Goal: Task Accomplishment & Management: Use online tool/utility

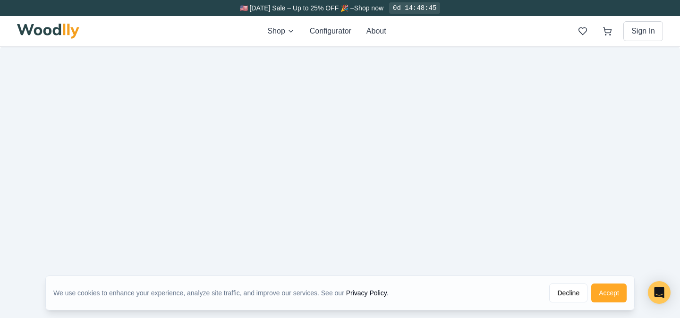
click at [610, 290] on button "Accept" at bounding box center [608, 292] width 35 height 19
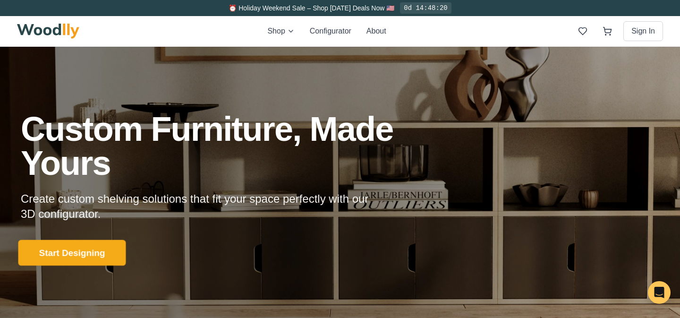
click at [80, 250] on button "Start Designing" at bounding box center [72, 253] width 108 height 26
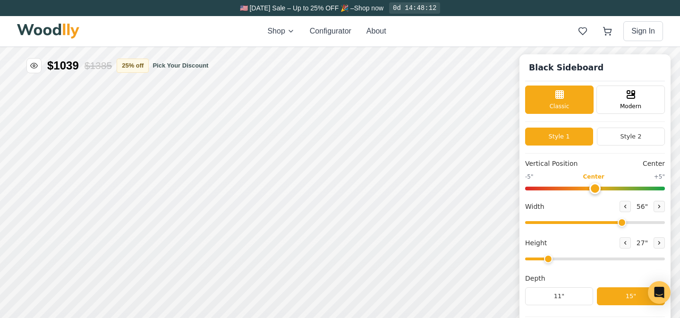
type input "56"
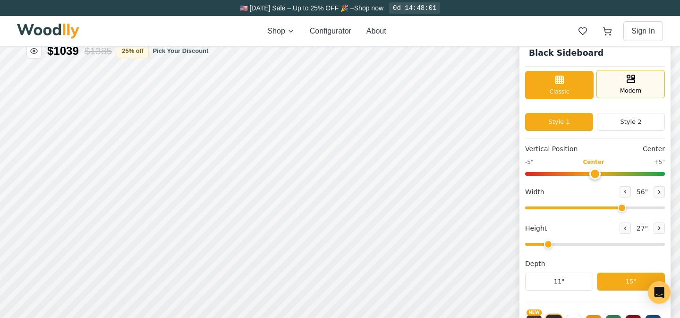
click at [612, 85] on div "Modern" at bounding box center [630, 84] width 68 height 28
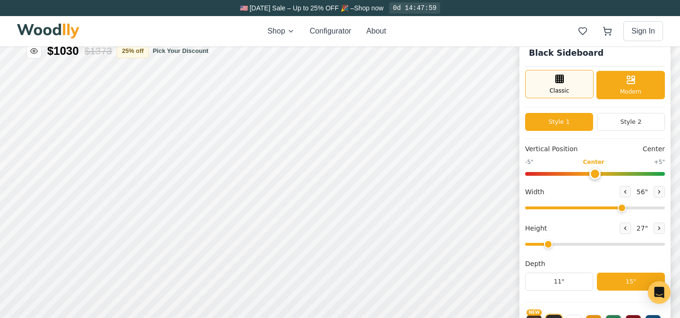
click at [569, 88] on div "Classic" at bounding box center [559, 84] width 68 height 28
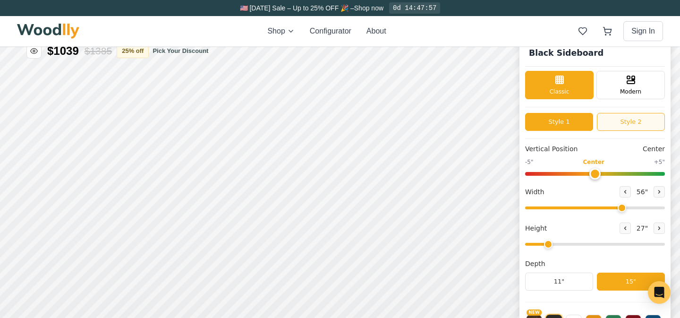
click at [621, 116] on button "Style 2" at bounding box center [630, 122] width 68 height 18
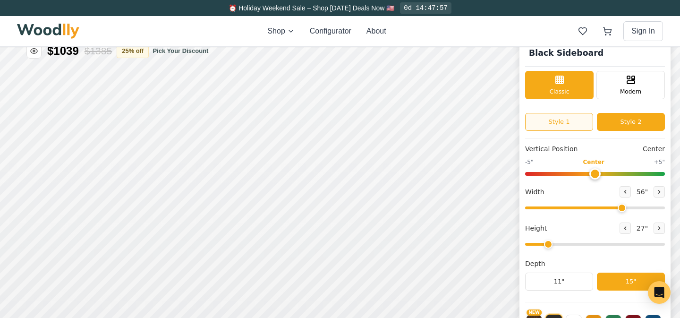
click at [561, 120] on button "Style 1" at bounding box center [559, 122] width 68 height 18
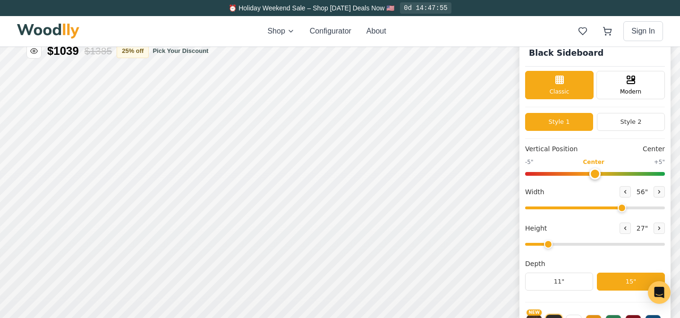
scroll to position [6, 0]
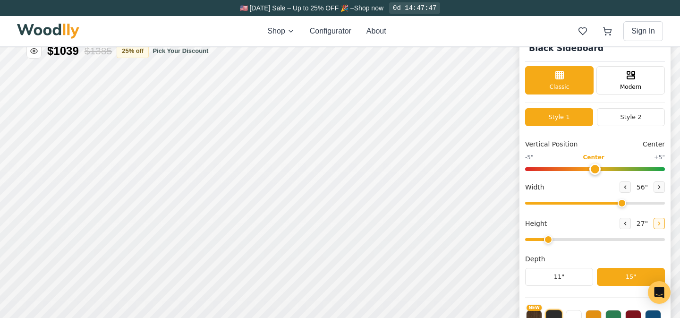
click at [656, 222] on icon at bounding box center [659, 223] width 6 height 6
type input "3"
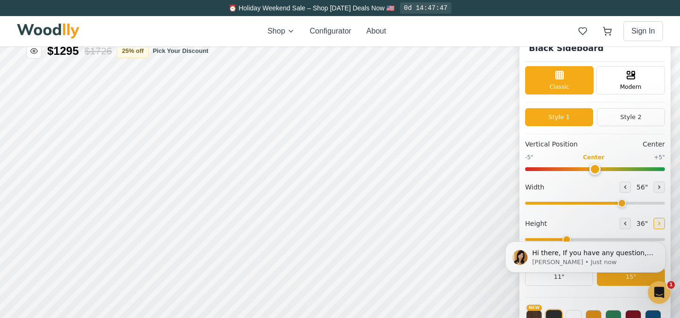
scroll to position [0, 0]
click at [624, 184] on icon at bounding box center [625, 187] width 6 height 6
click at [659, 185] on button at bounding box center [658, 186] width 11 height 11
type input "56"
drag, startPoint x: 594, startPoint y: 169, endPoint x: 601, endPoint y: 169, distance: 7.1
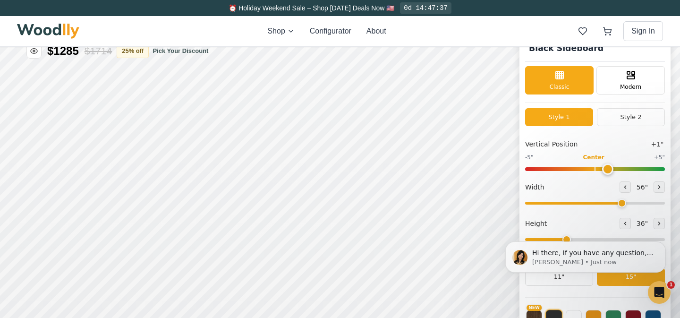
click at [601, 169] on input "range" at bounding box center [595, 169] width 140 height 4
drag, startPoint x: 605, startPoint y: 168, endPoint x: 594, endPoint y: 169, distance: 11.4
type input "0"
click at [594, 169] on input "range" at bounding box center [595, 169] width 140 height 4
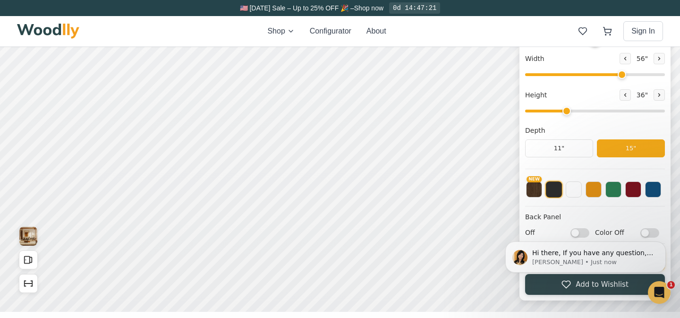
scroll to position [152, 0]
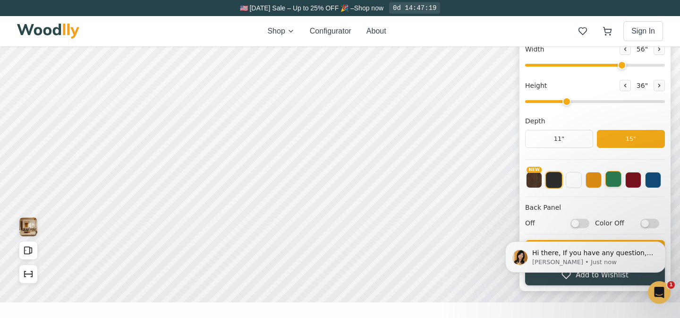
click at [616, 178] on button at bounding box center [613, 179] width 16 height 16
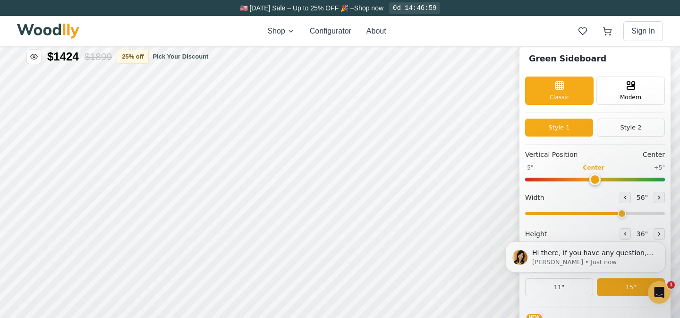
scroll to position [33, 0]
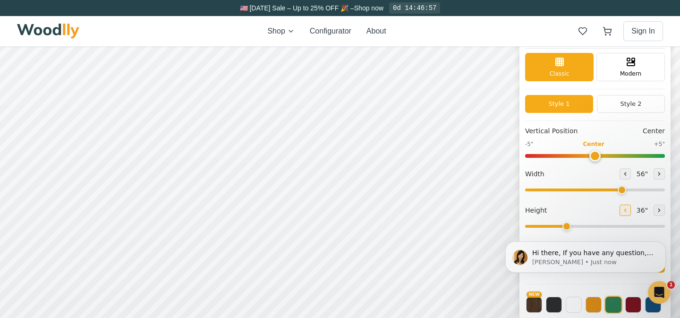
click at [622, 211] on icon at bounding box center [625, 210] width 6 height 6
type input "2"
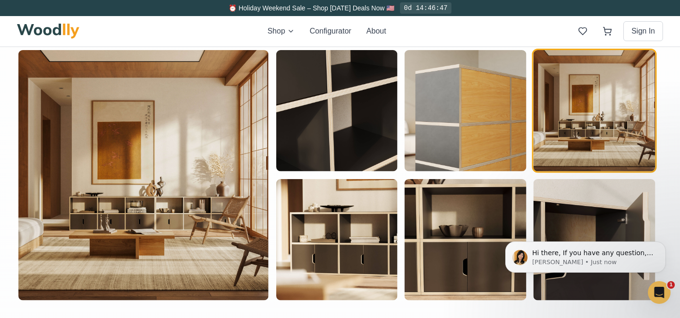
scroll to position [0, 0]
